Goal: Check status: Check status

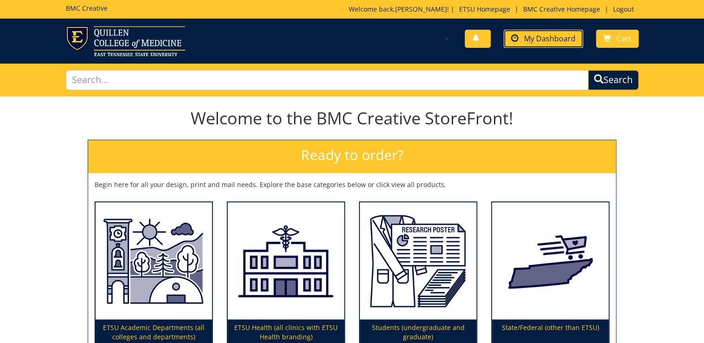
click at [561, 41] on span "My Dashboard" at bounding box center [549, 38] width 51 height 10
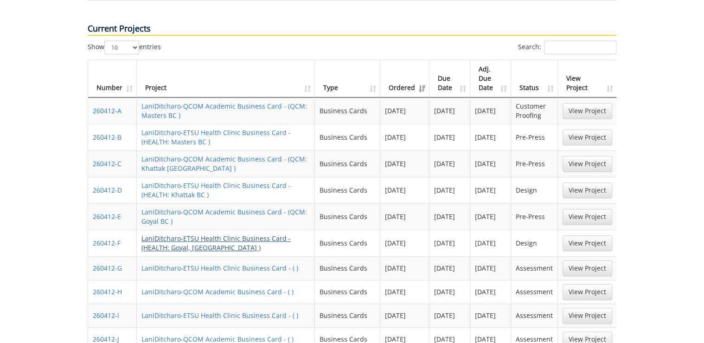
scroll to position [445, 0]
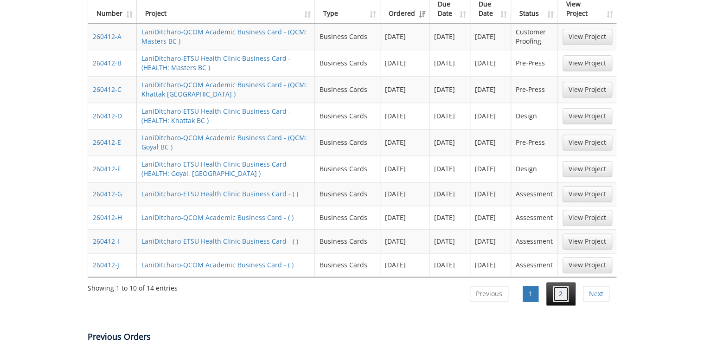
click at [555, 286] on link "2" at bounding box center [561, 294] width 16 height 16
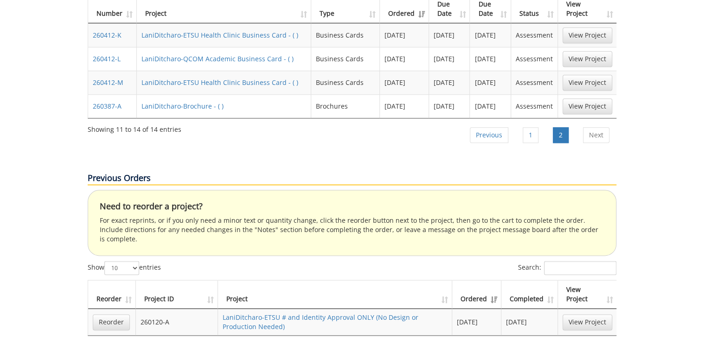
scroll to position [371, 0]
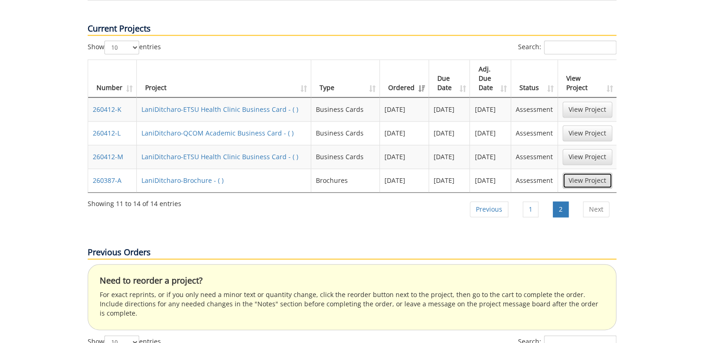
click at [579, 173] on link "View Project" at bounding box center [588, 181] width 50 height 16
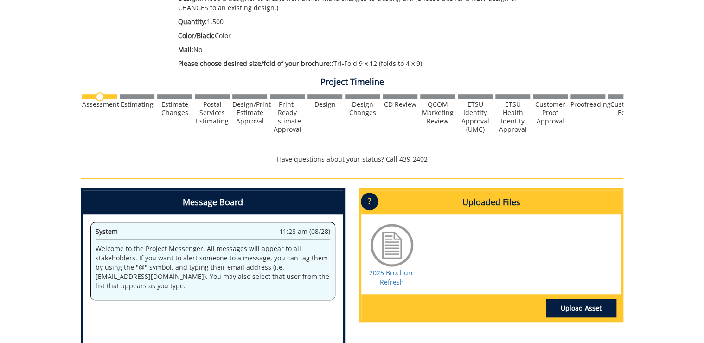
scroll to position [260, 0]
